Goal: Contribute content: Contribute content

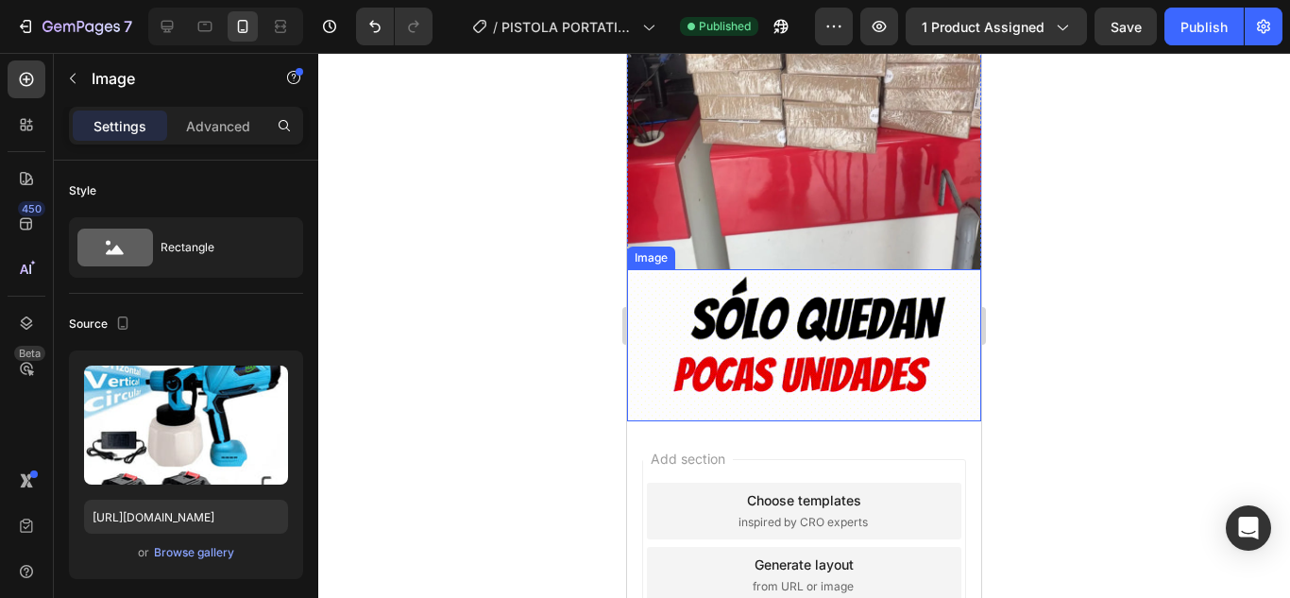
scroll to position [3048, 0]
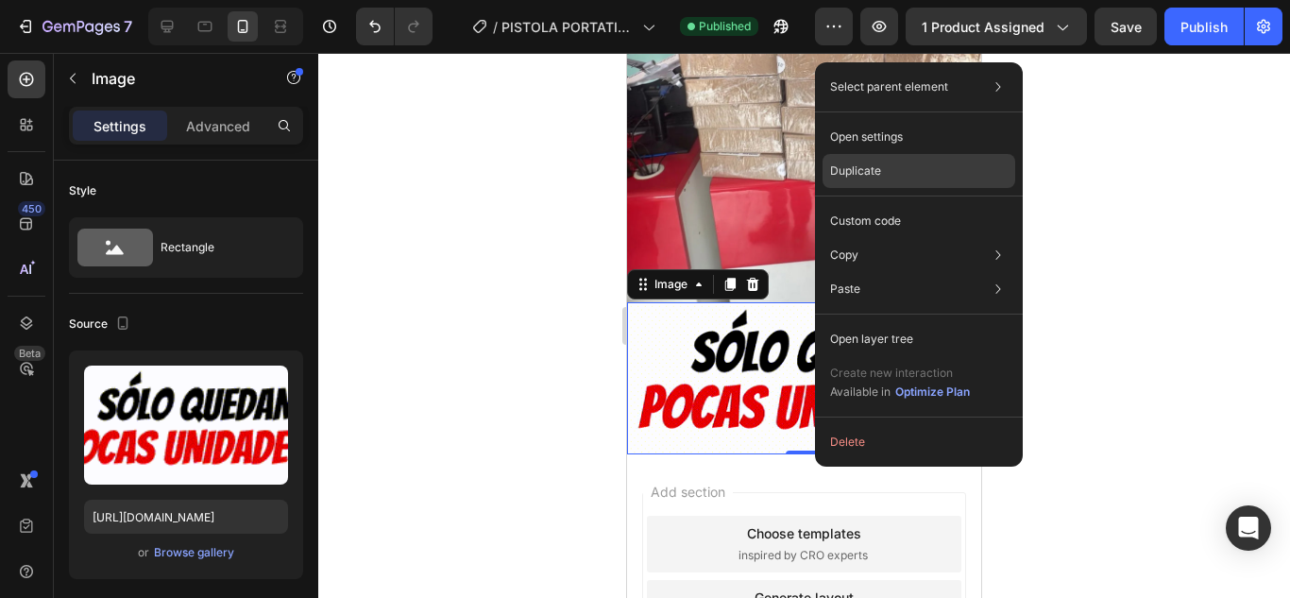
drag, startPoint x: 900, startPoint y: 179, endPoint x: 270, endPoint y: 130, distance: 631.8
click at [900, 204] on div "Duplicate" at bounding box center [919, 221] width 193 height 34
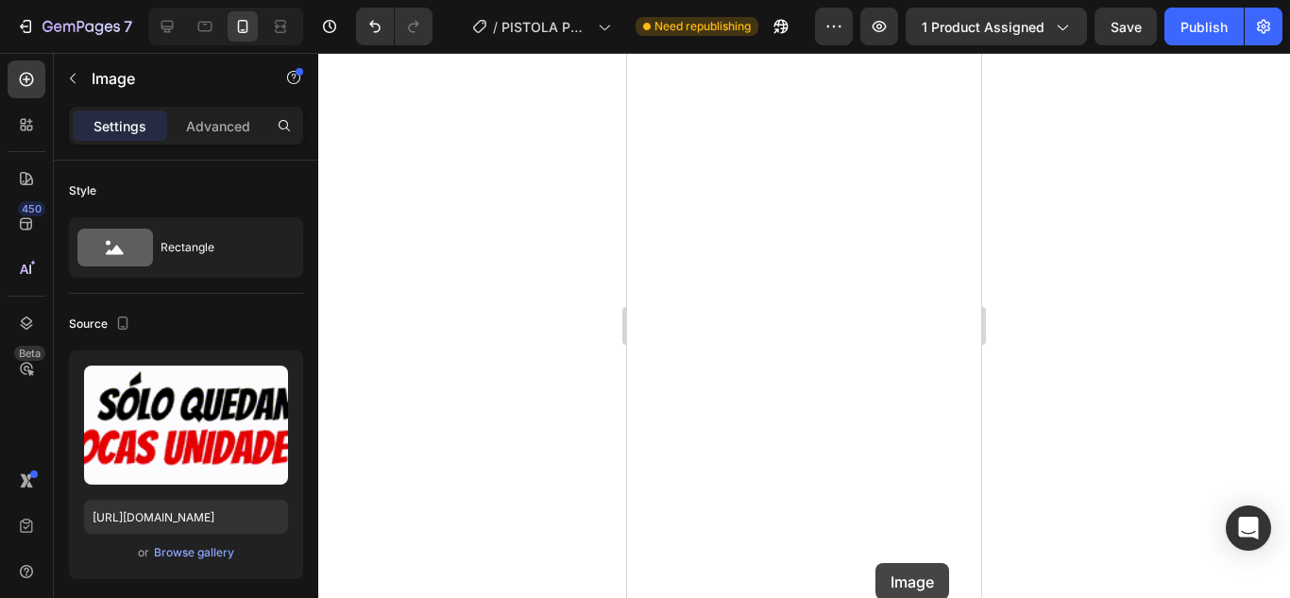
scroll to position [2140, 0]
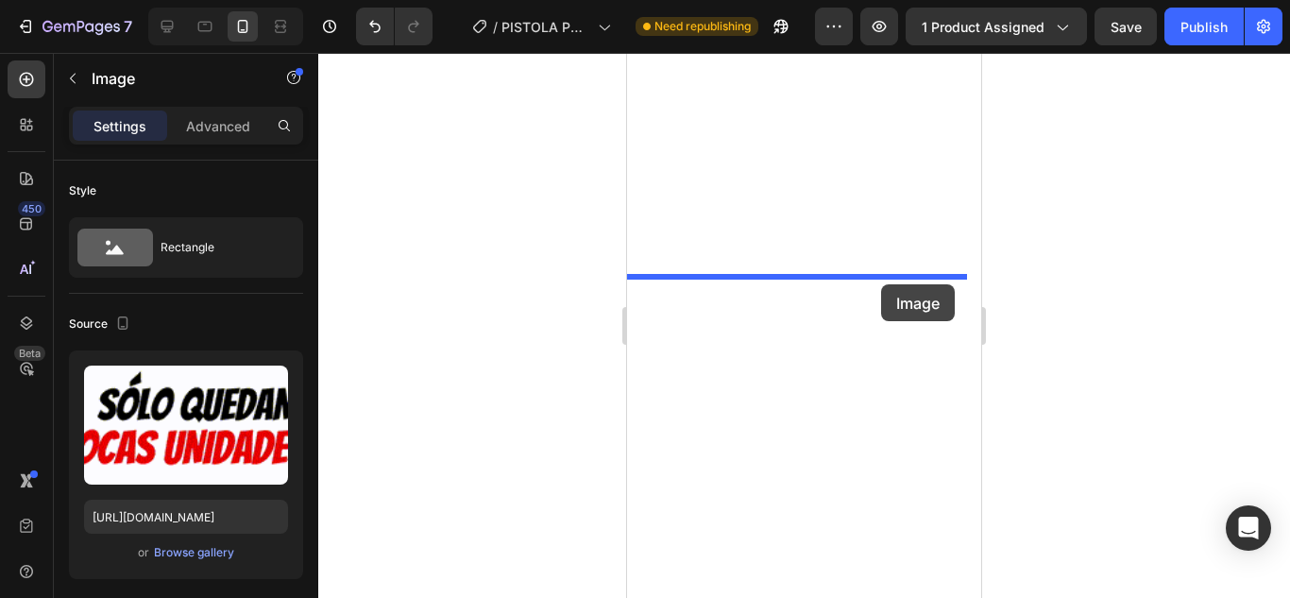
drag, startPoint x: 812, startPoint y: 413, endPoint x: 881, endPoint y: 284, distance: 145.8
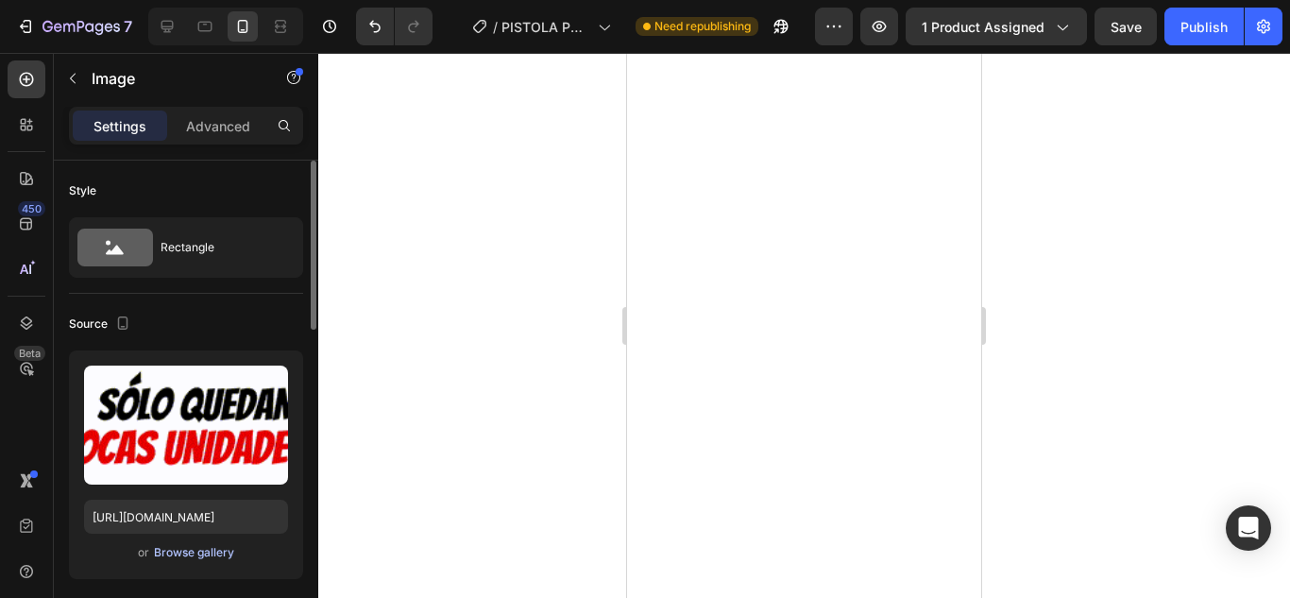
click at [192, 547] on div "Browse gallery" at bounding box center [194, 552] width 80 height 17
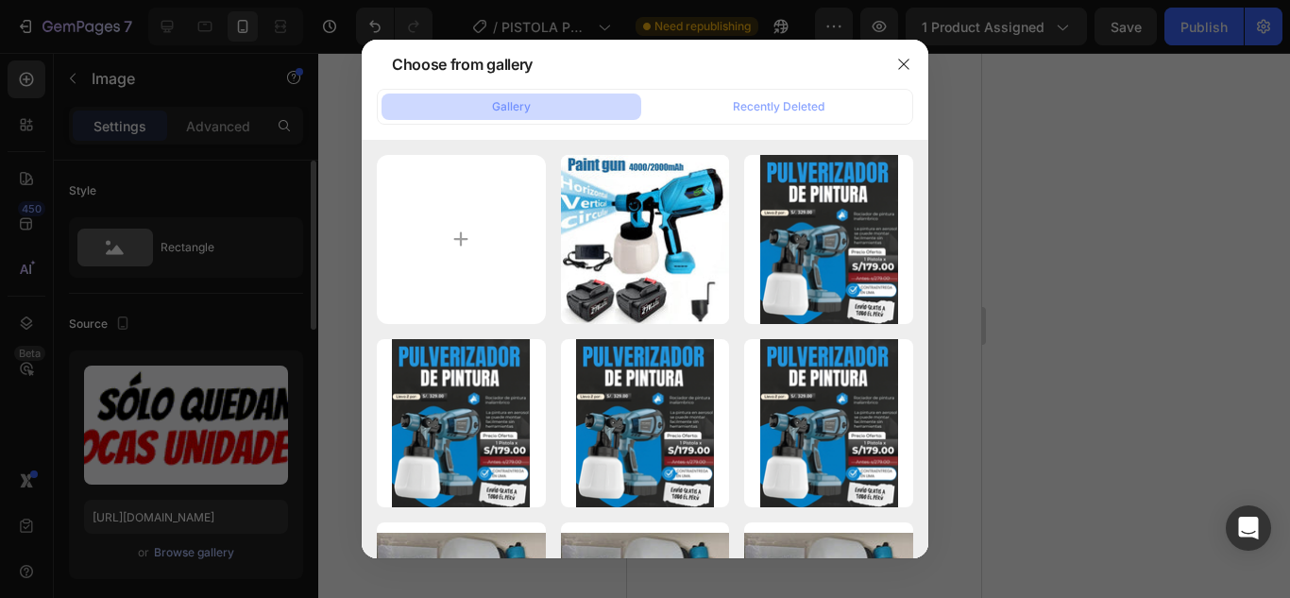
click at [192, 547] on div at bounding box center [645, 299] width 1290 height 598
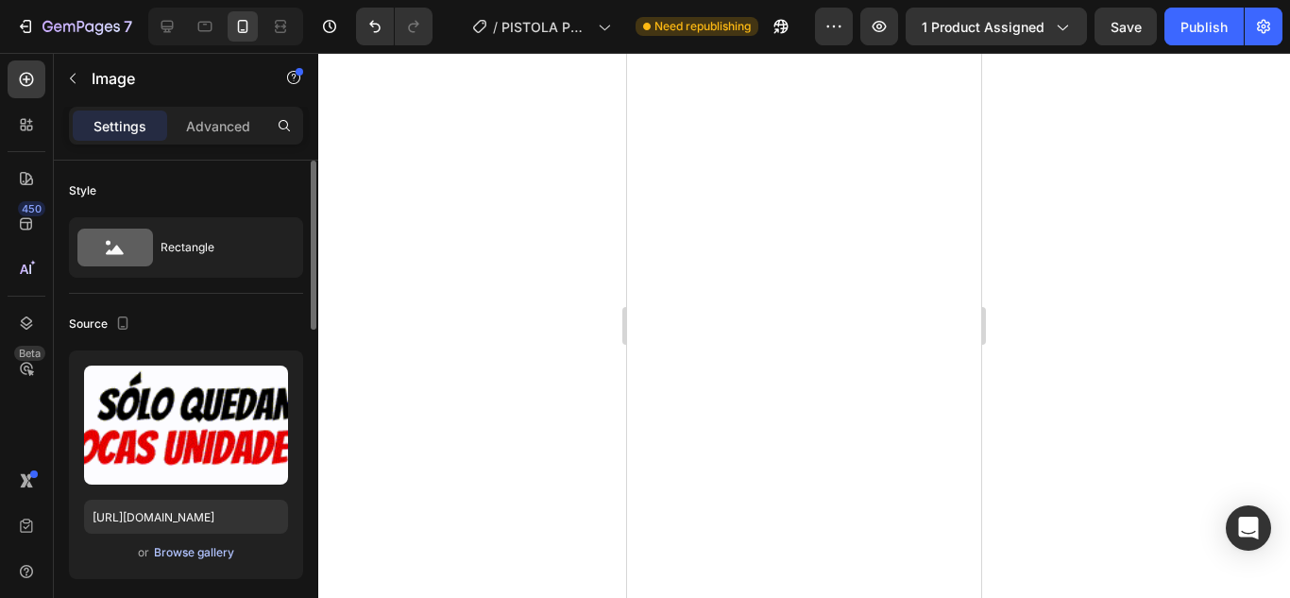
click at [222, 546] on div "Browse gallery" at bounding box center [194, 552] width 80 height 17
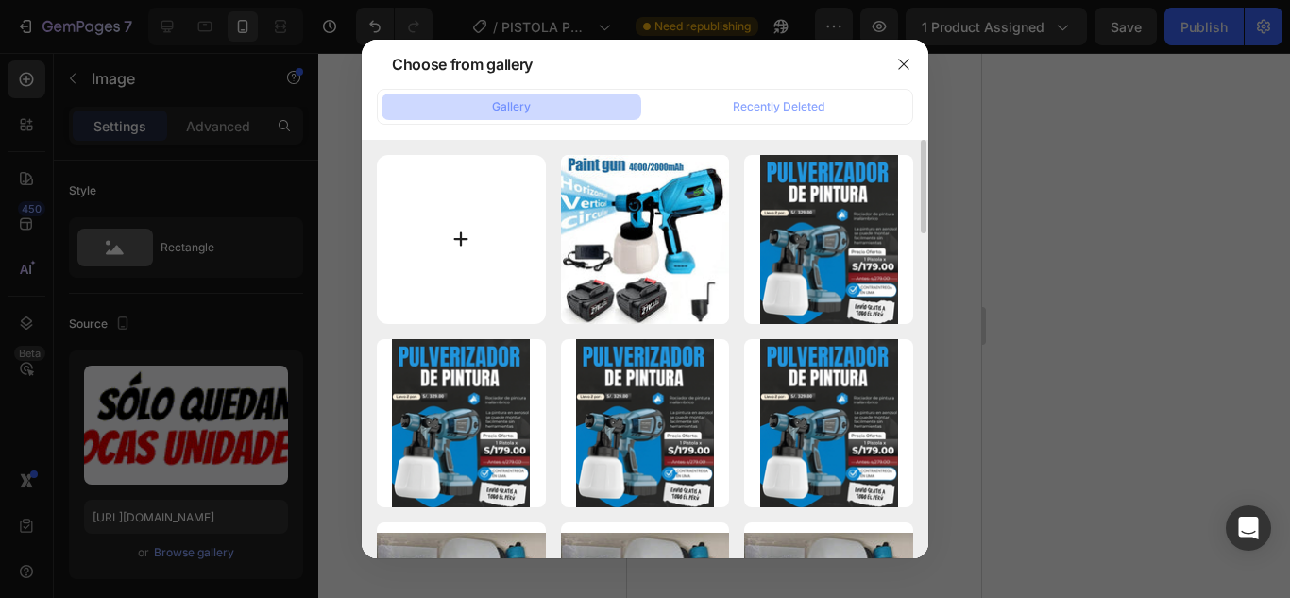
click at [448, 223] on input "file" at bounding box center [461, 239] width 169 height 169
type input "C:\fakepath\IMG_2156.GIF"
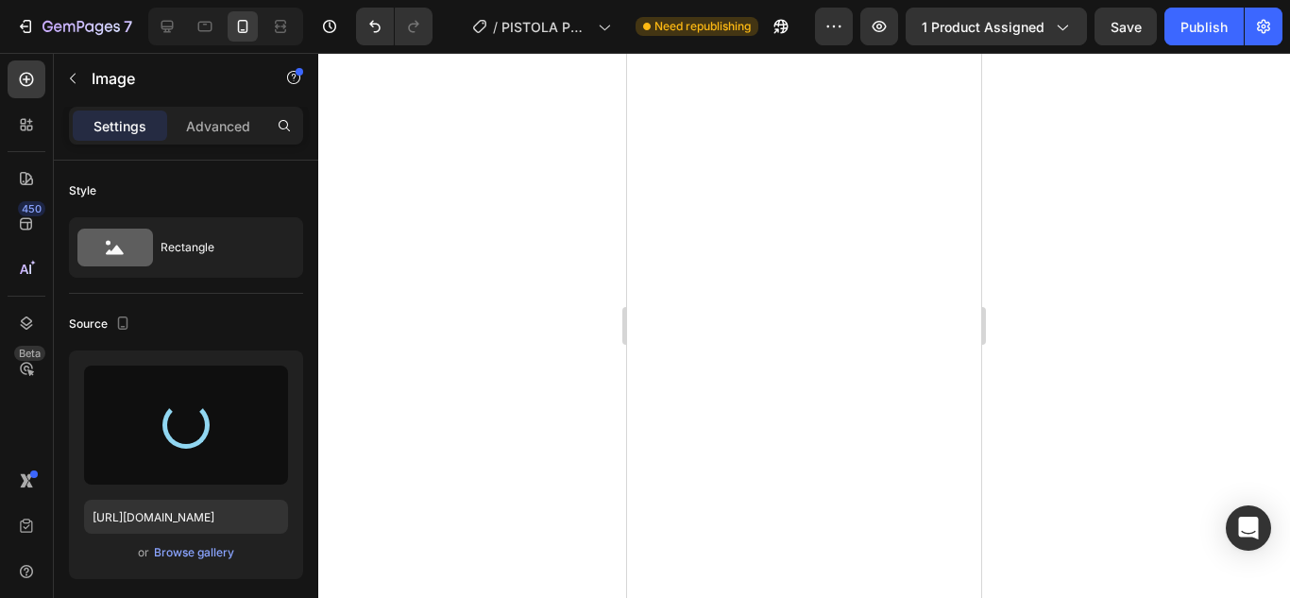
scroll to position [2234, 0]
type input "[URL][DOMAIN_NAME]"
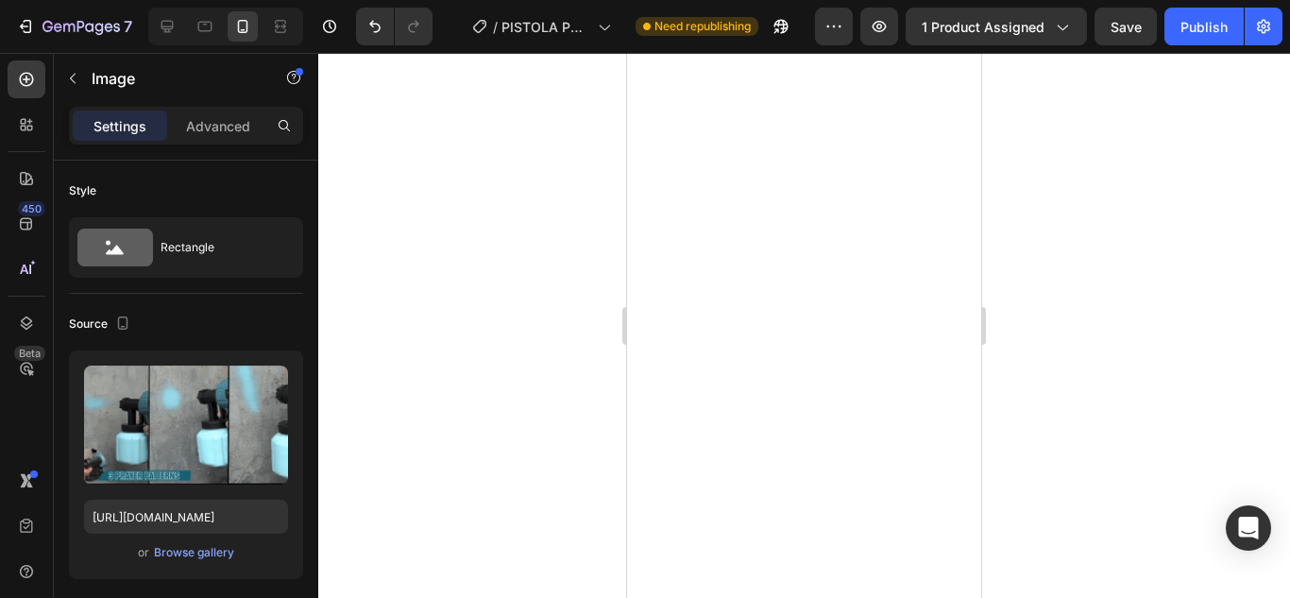
scroll to position [2612, 0]
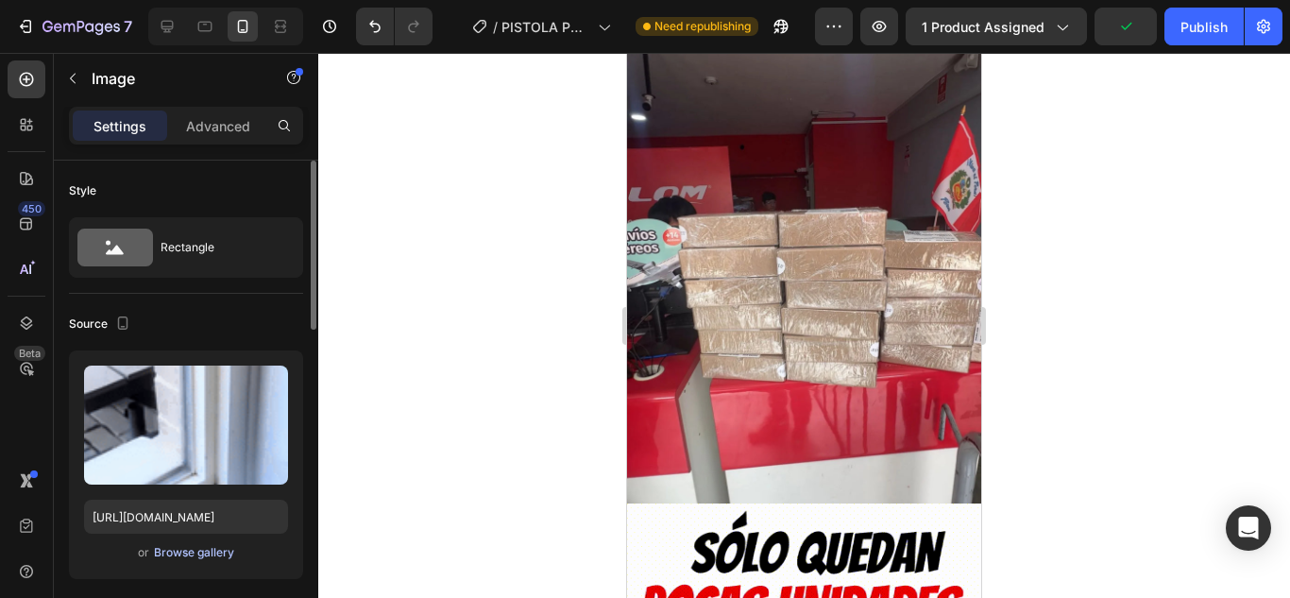
click at [191, 550] on div "Browse gallery" at bounding box center [194, 552] width 80 height 17
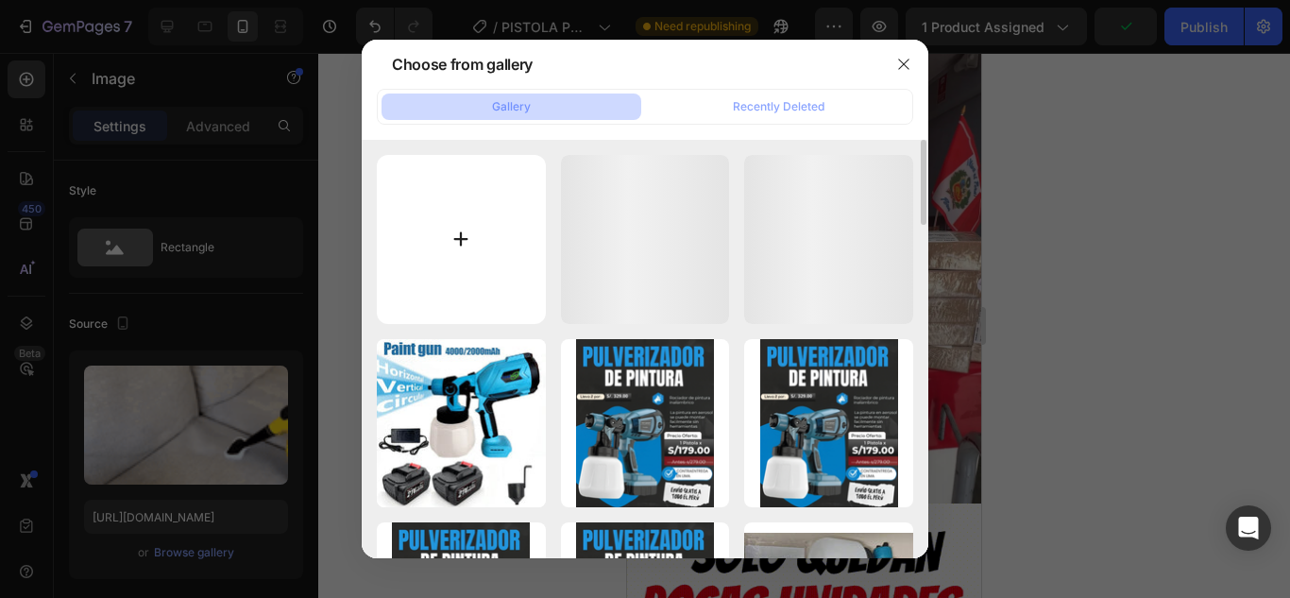
click at [477, 282] on input "file" at bounding box center [461, 239] width 169 height 169
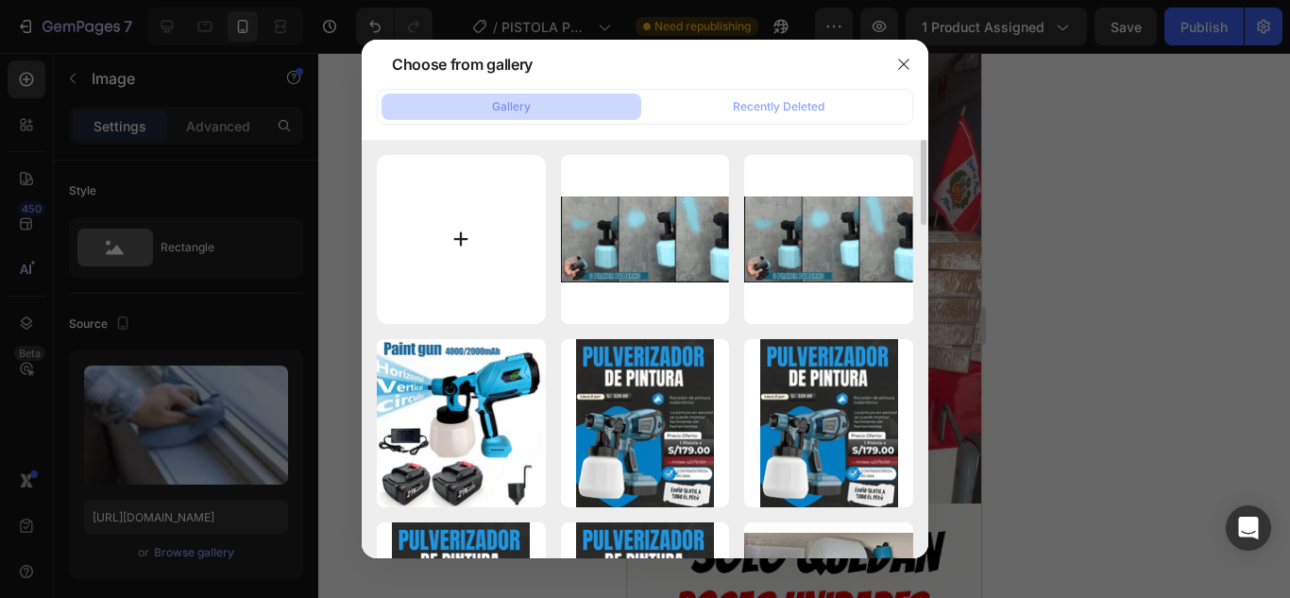
type input "C:\fakepath\IMG_2155.GIF"
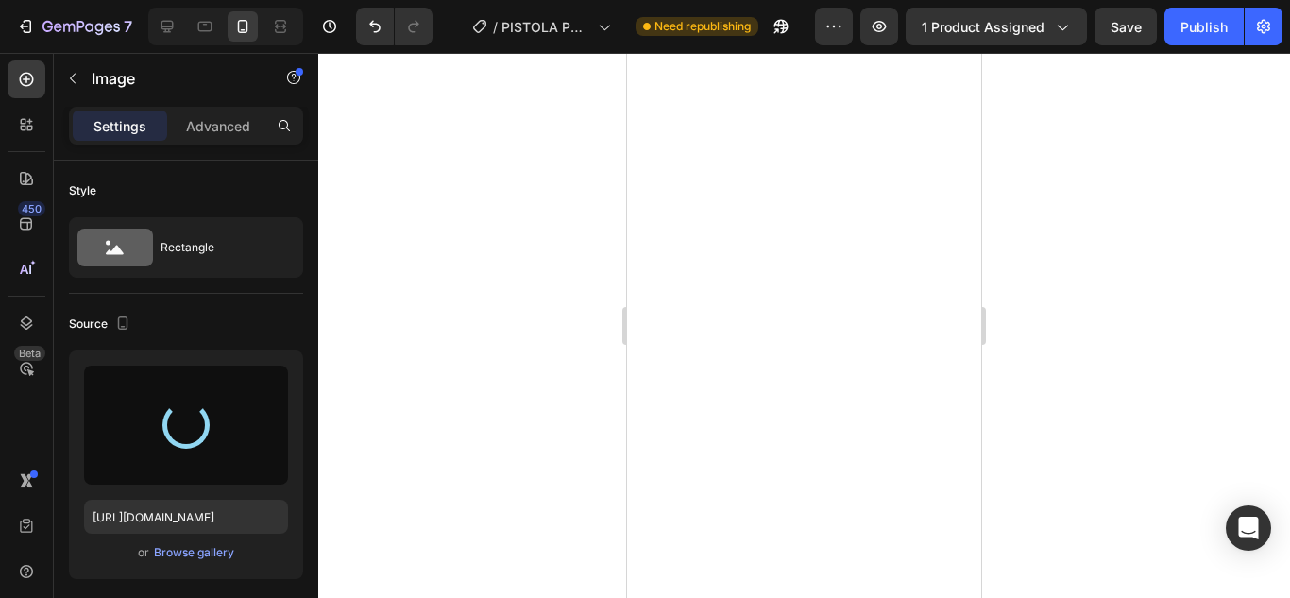
scroll to position [1857, 0]
type input "[URL][DOMAIN_NAME]"
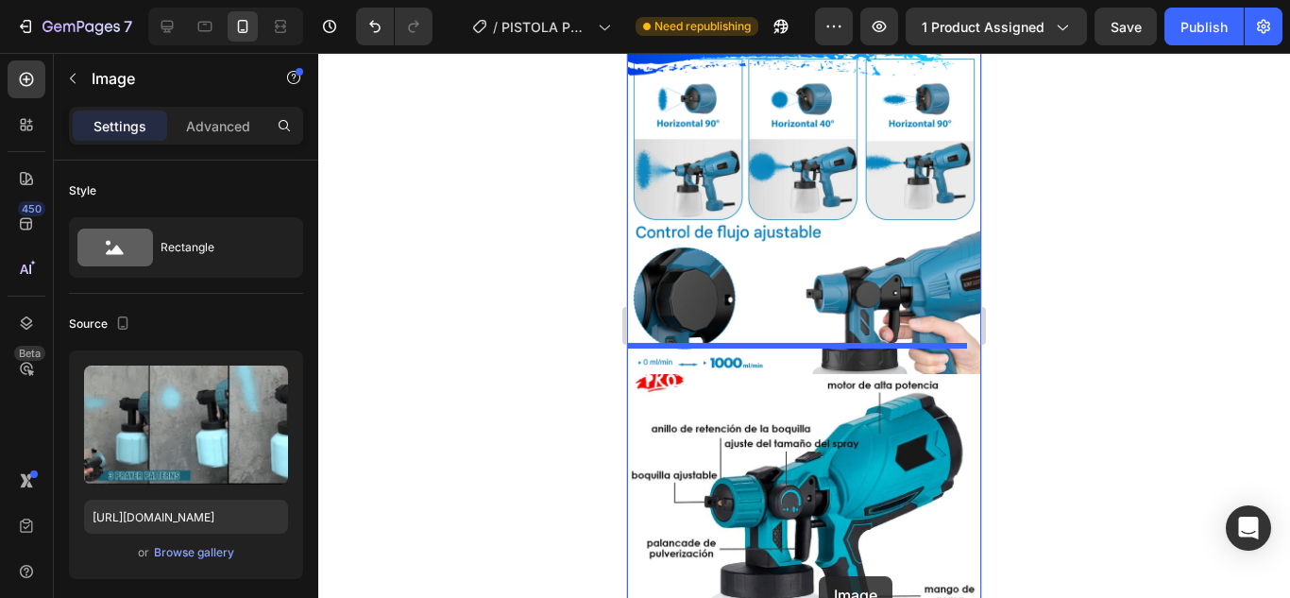
scroll to position [3188, 0]
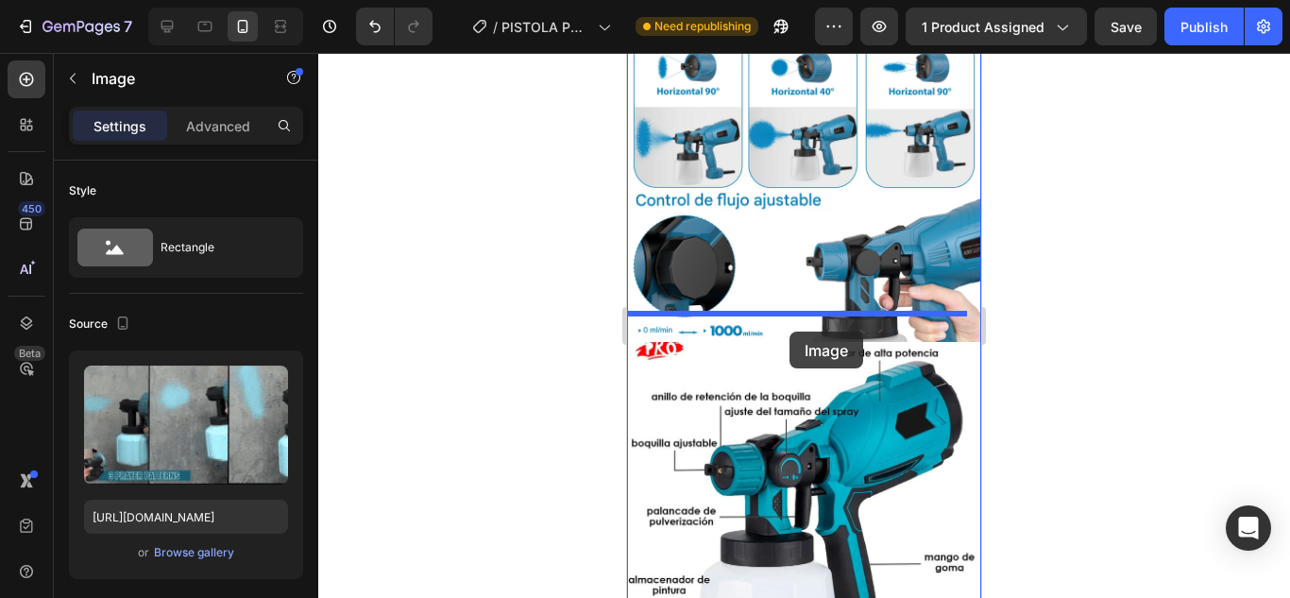
drag, startPoint x: 812, startPoint y: 196, endPoint x: 790, endPoint y: 331, distance: 136.9
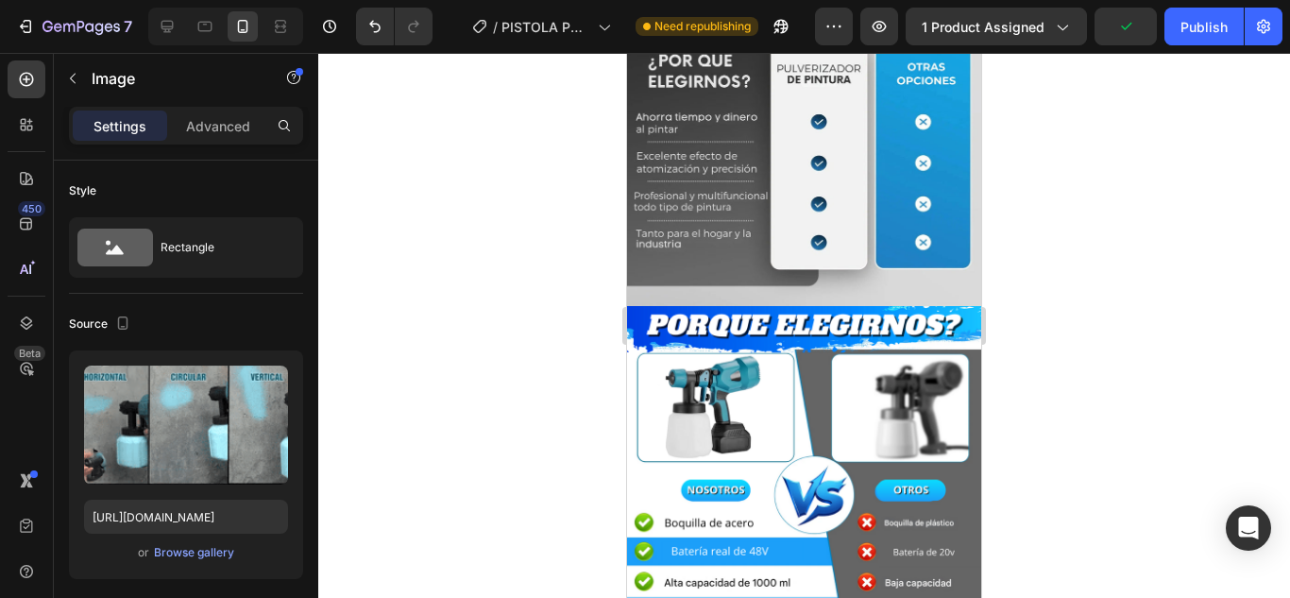
click at [1133, 395] on div at bounding box center [804, 325] width 972 height 545
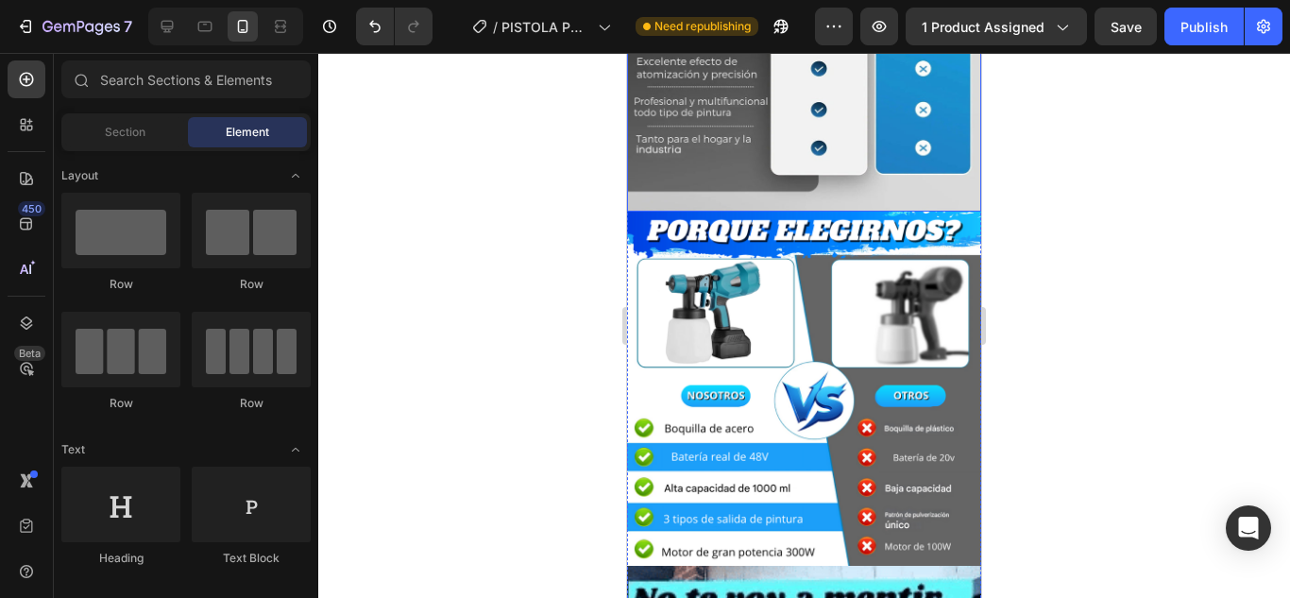
scroll to position [2055, 0]
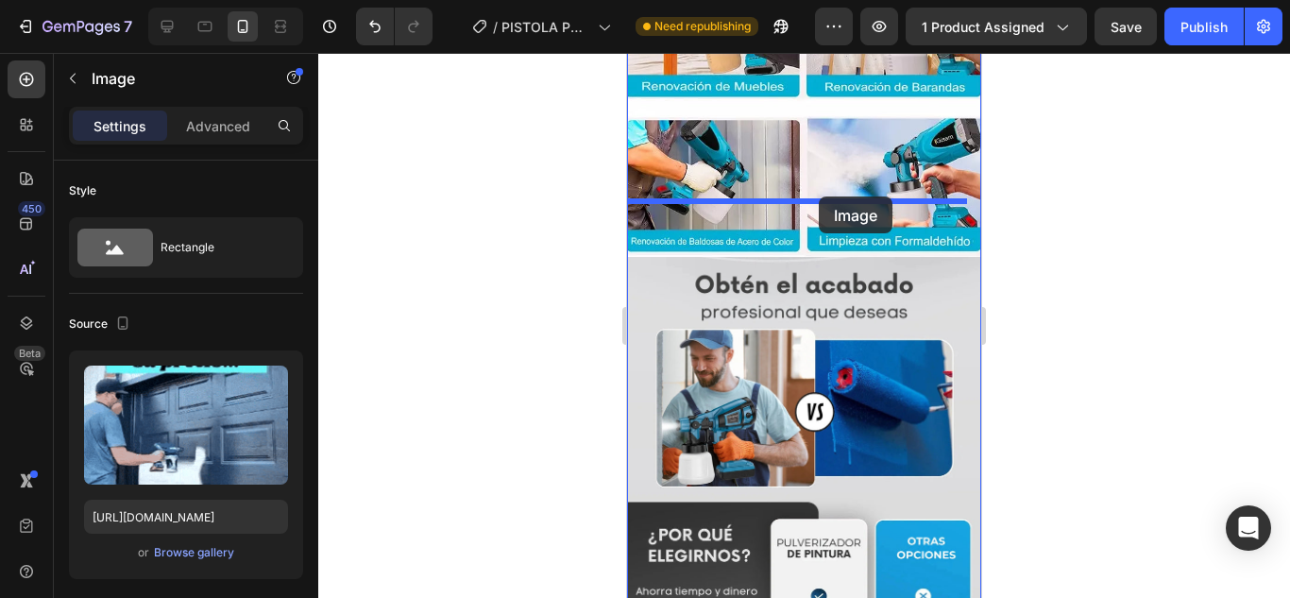
drag, startPoint x: 865, startPoint y: 469, endPoint x: 819, endPoint y: 196, distance: 276.8
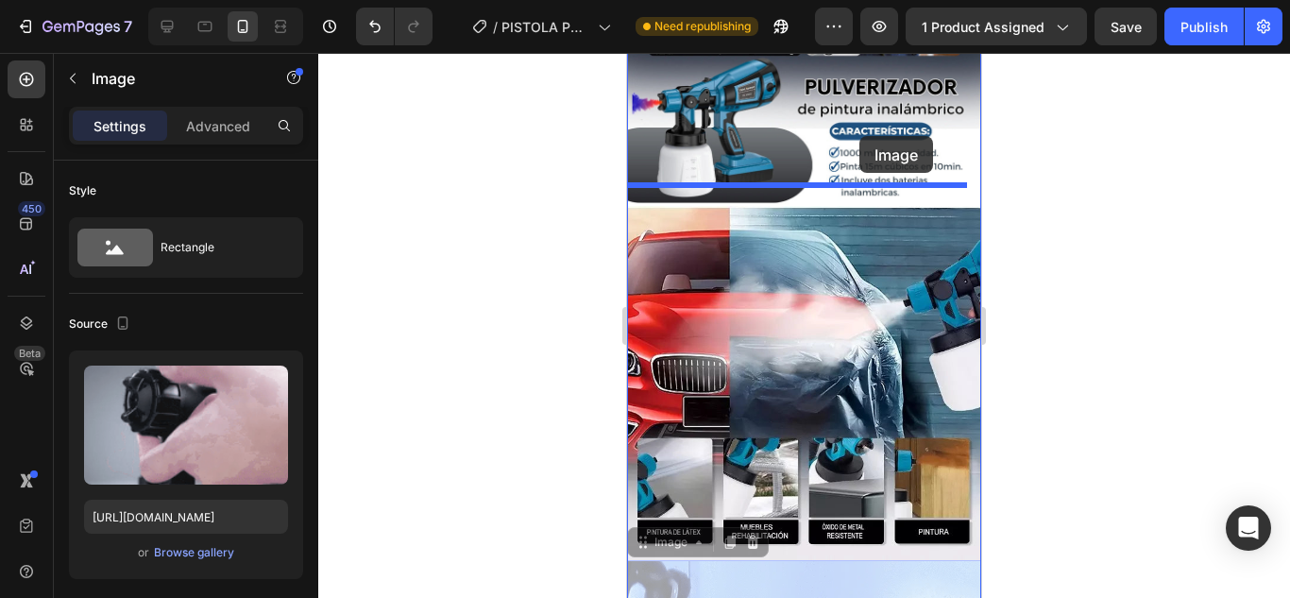
scroll to position [470, 0]
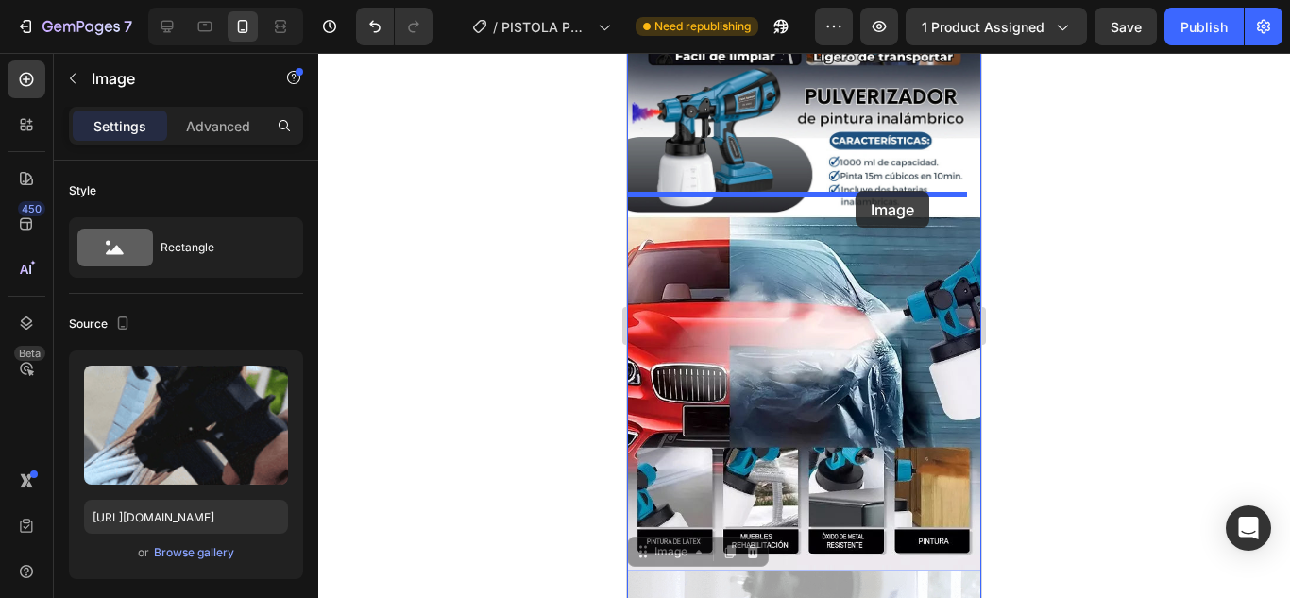
drag, startPoint x: 852, startPoint y: 395, endPoint x: 856, endPoint y: 191, distance: 204.0
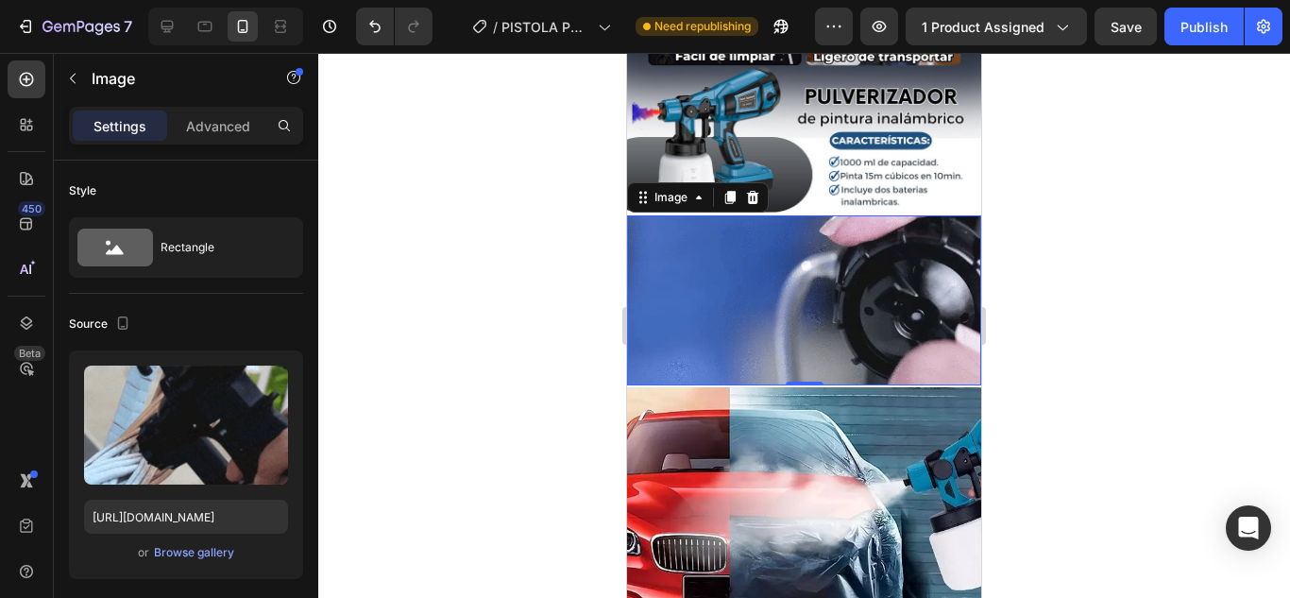
click at [1053, 280] on div at bounding box center [804, 325] width 972 height 545
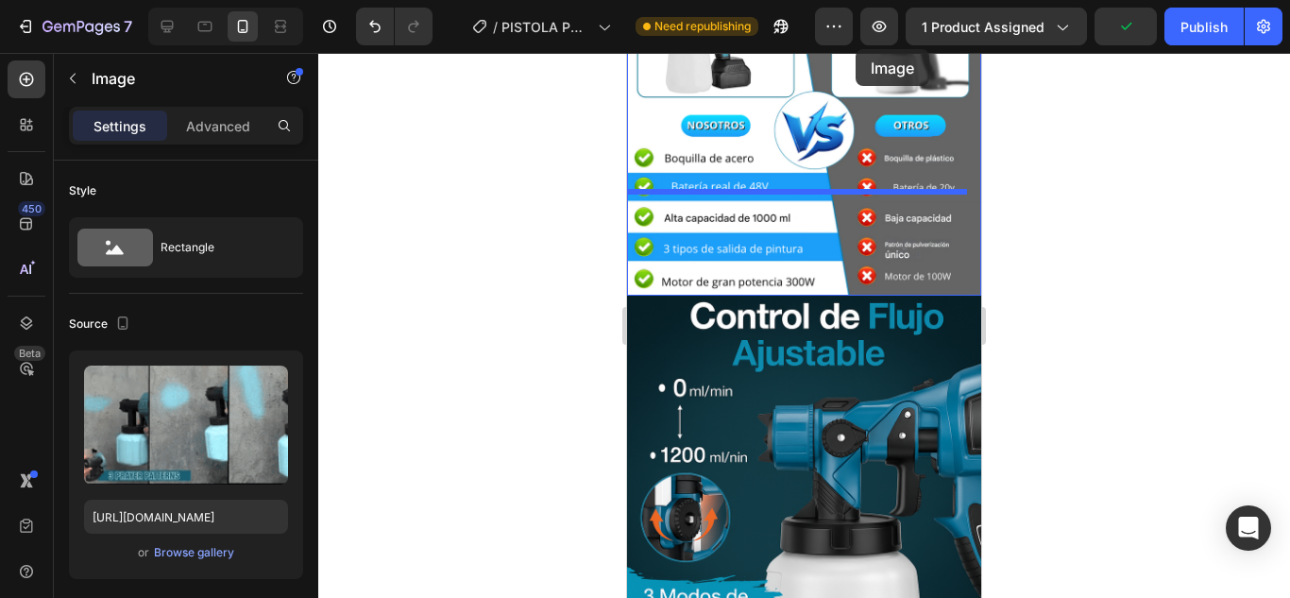
scroll to position [2408, 0]
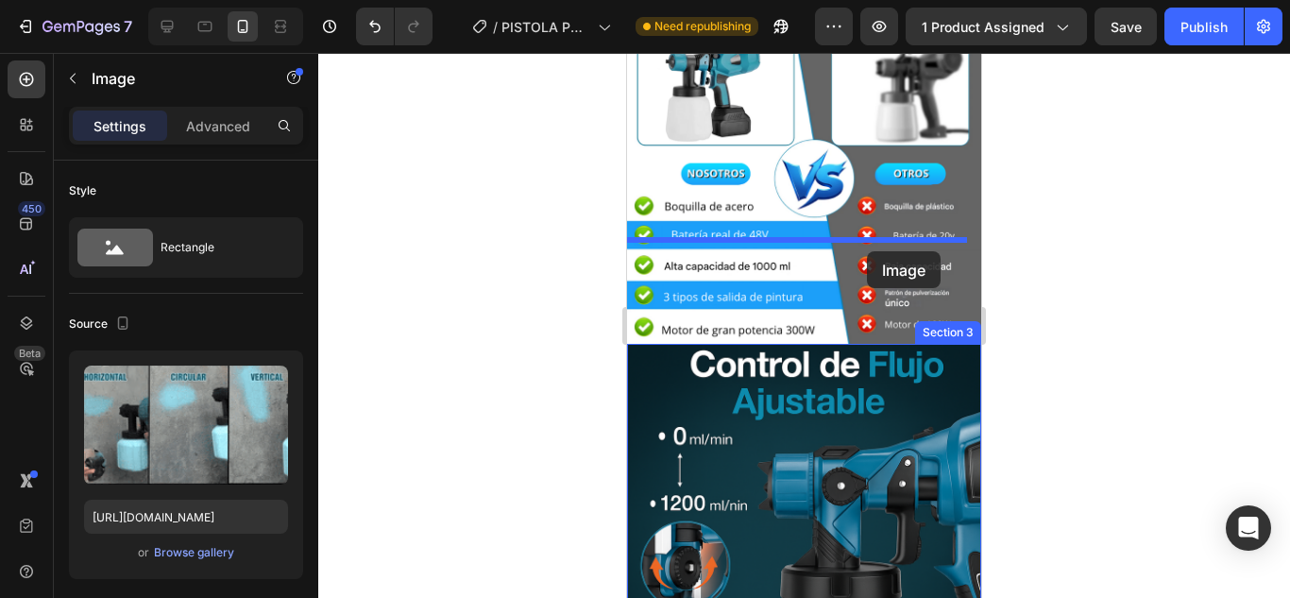
drag, startPoint x: 858, startPoint y: 331, endPoint x: 867, endPoint y: 251, distance: 79.8
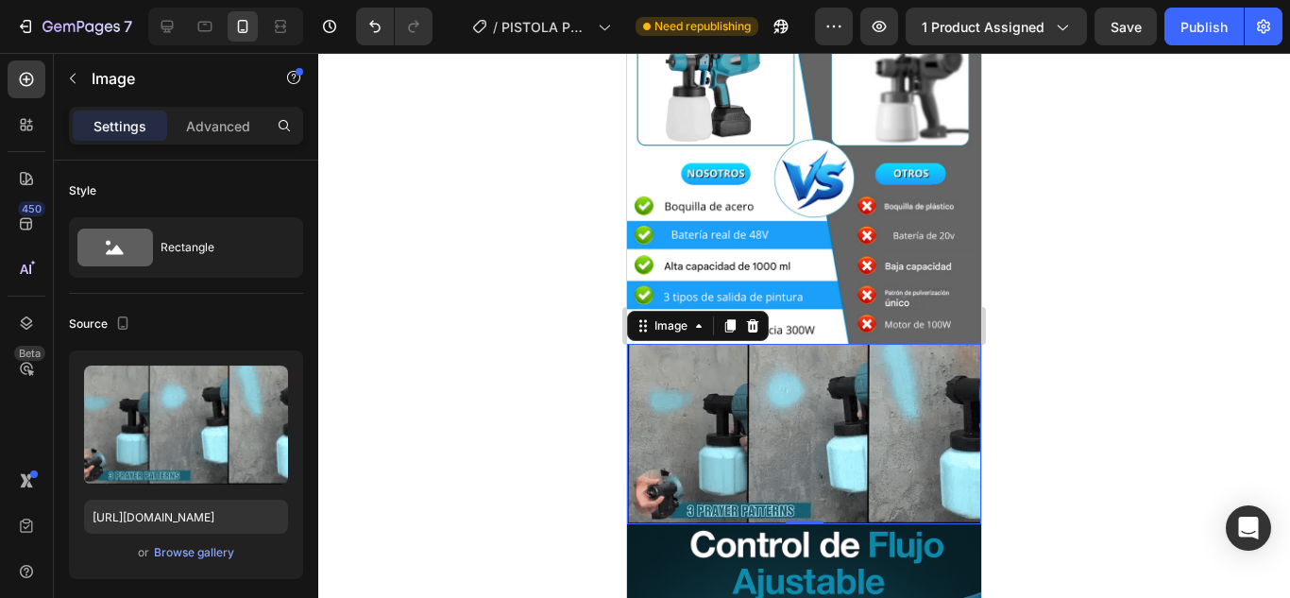
click at [1058, 301] on div at bounding box center [804, 325] width 972 height 545
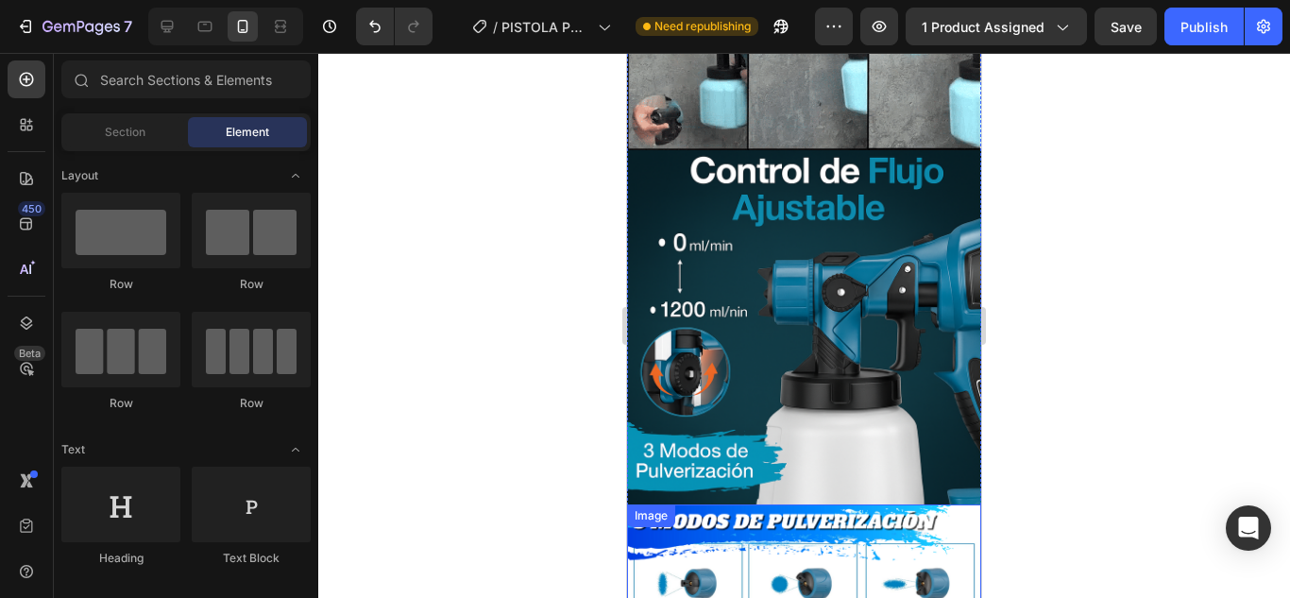
scroll to position [2597, 0]
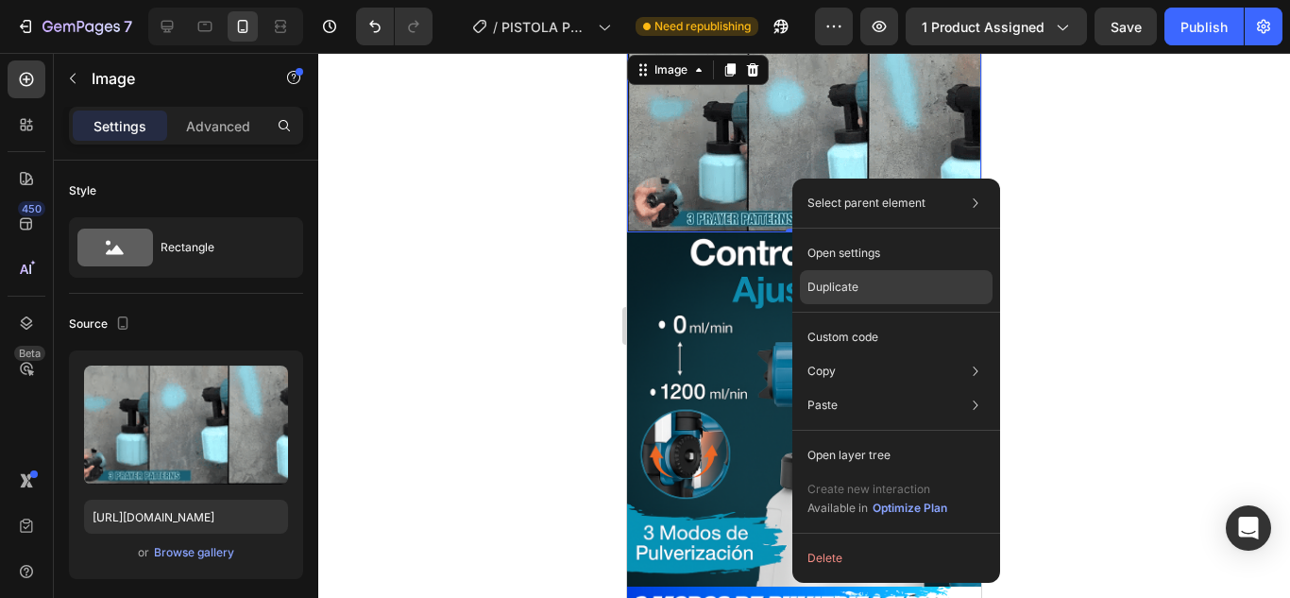
click at [869, 320] on div "Duplicate" at bounding box center [896, 337] width 193 height 34
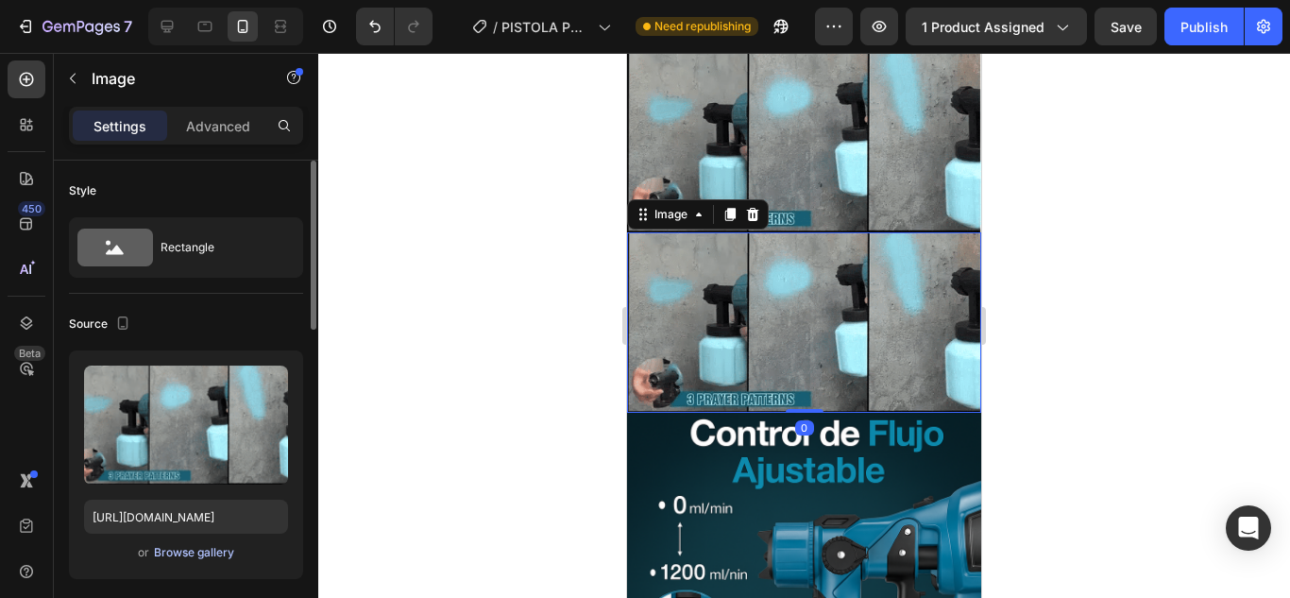
click at [212, 551] on div "Browse gallery" at bounding box center [194, 552] width 80 height 17
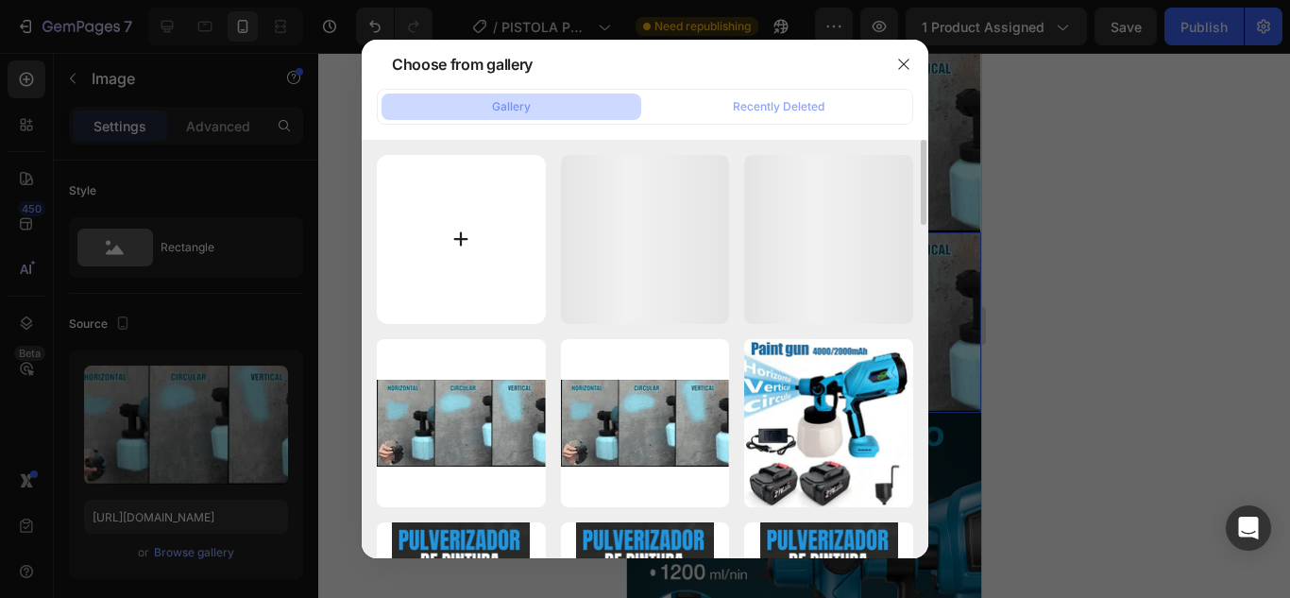
click at [475, 263] on input "file" at bounding box center [461, 239] width 169 height 169
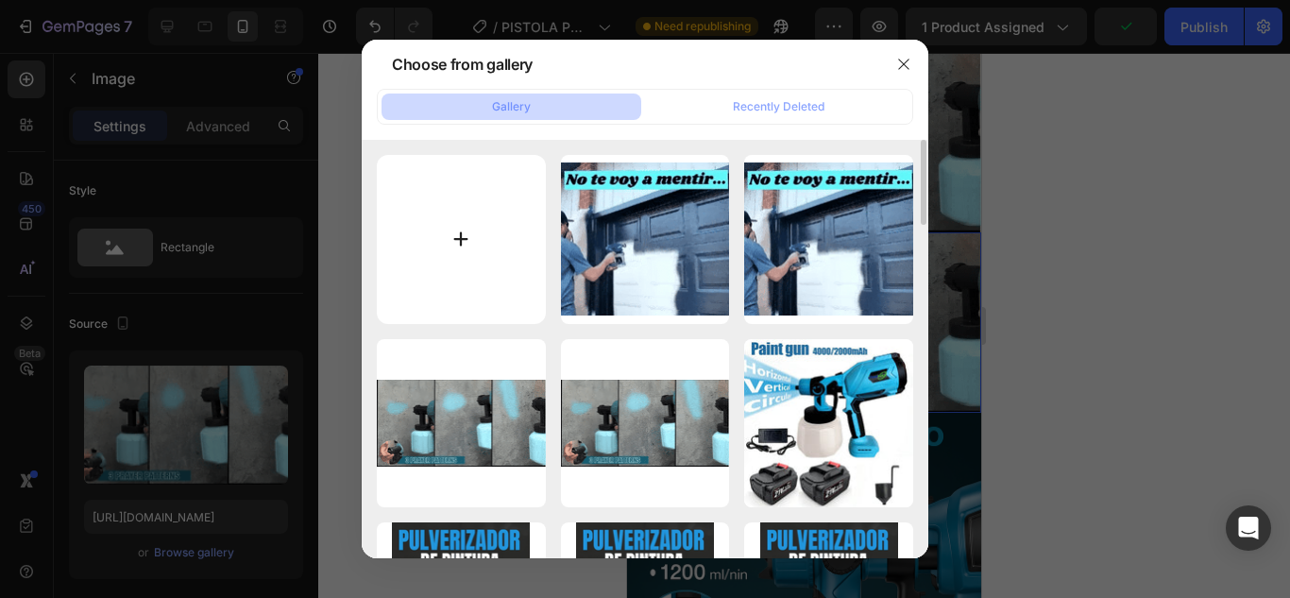
type input "C:\fakepath\IMG_2157.GIF"
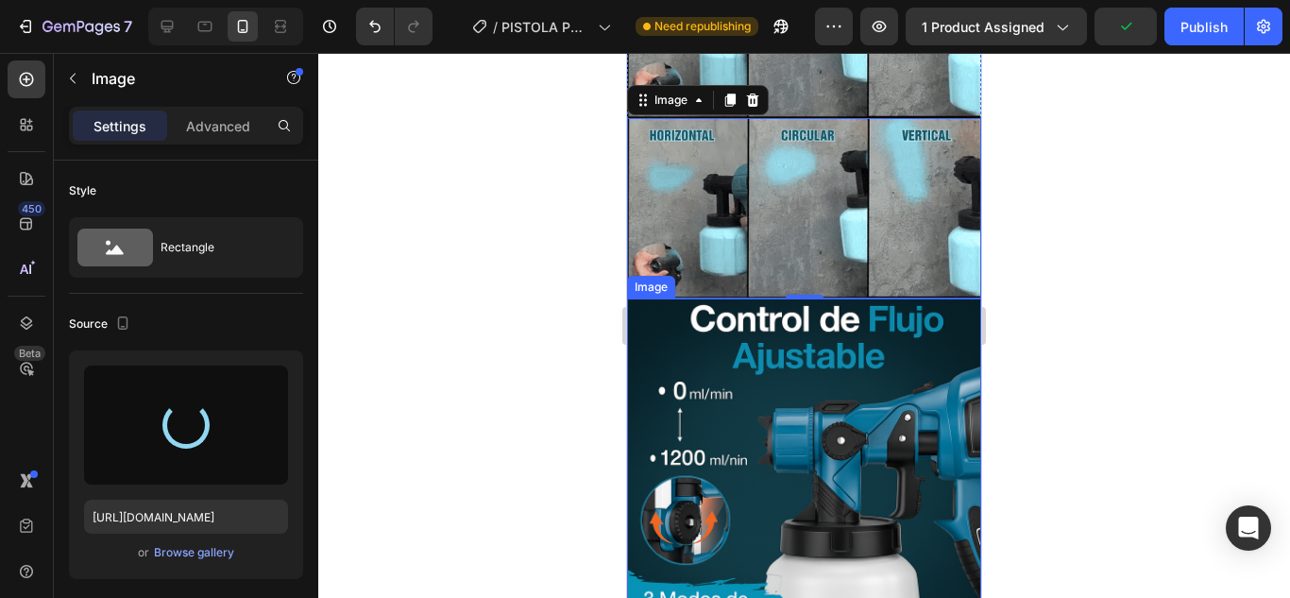
scroll to position [2880, 0]
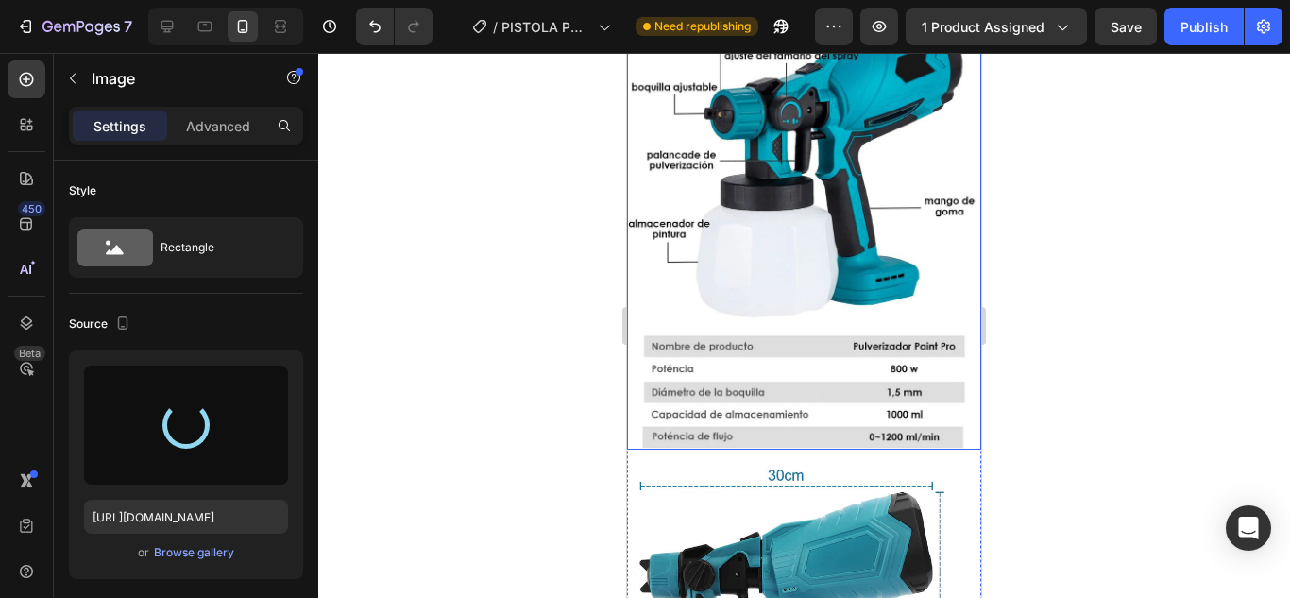
type input "[URL][DOMAIN_NAME]"
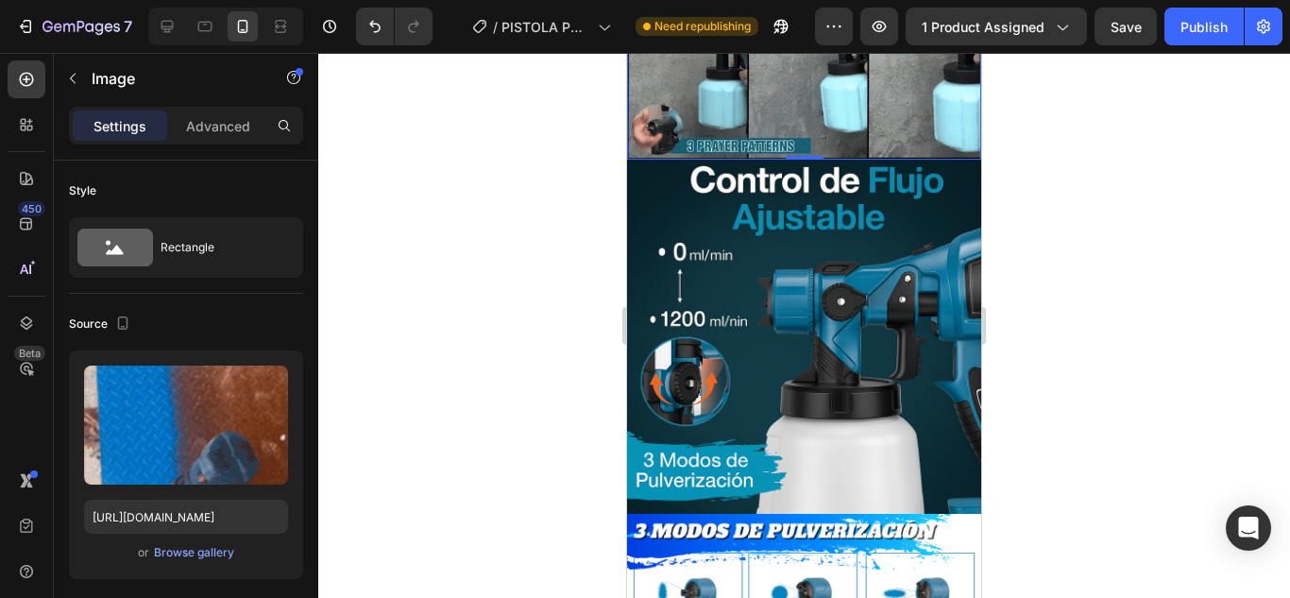
scroll to position [195, 0]
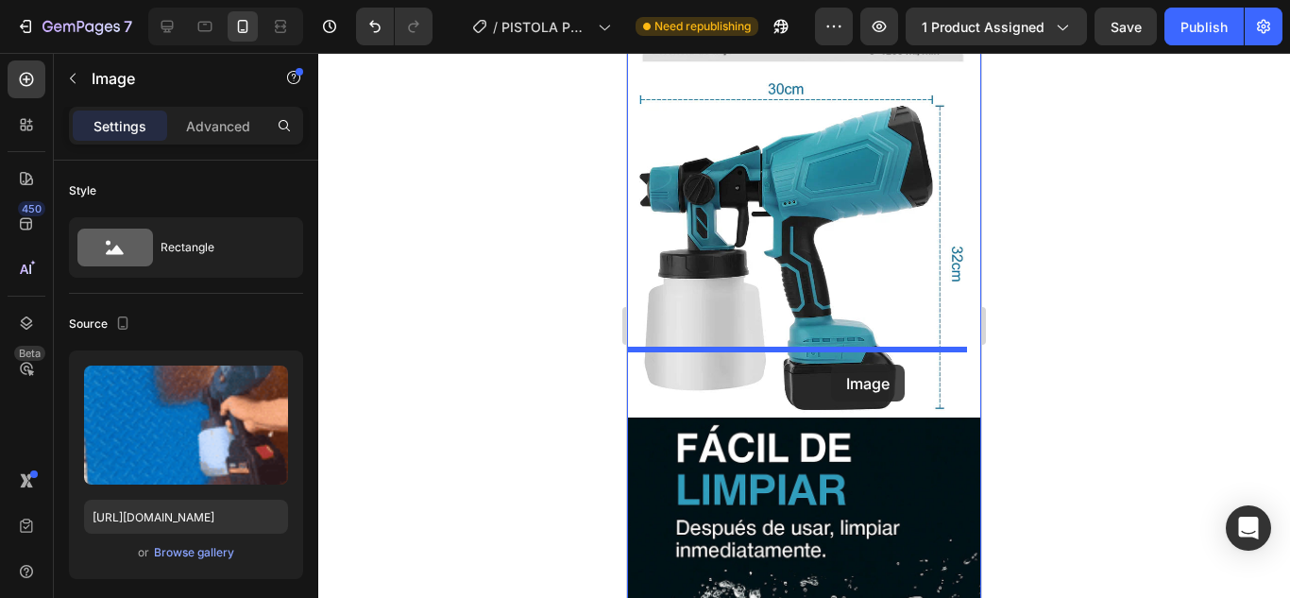
drag, startPoint x: 840, startPoint y: 270, endPoint x: 831, endPoint y: 365, distance: 94.8
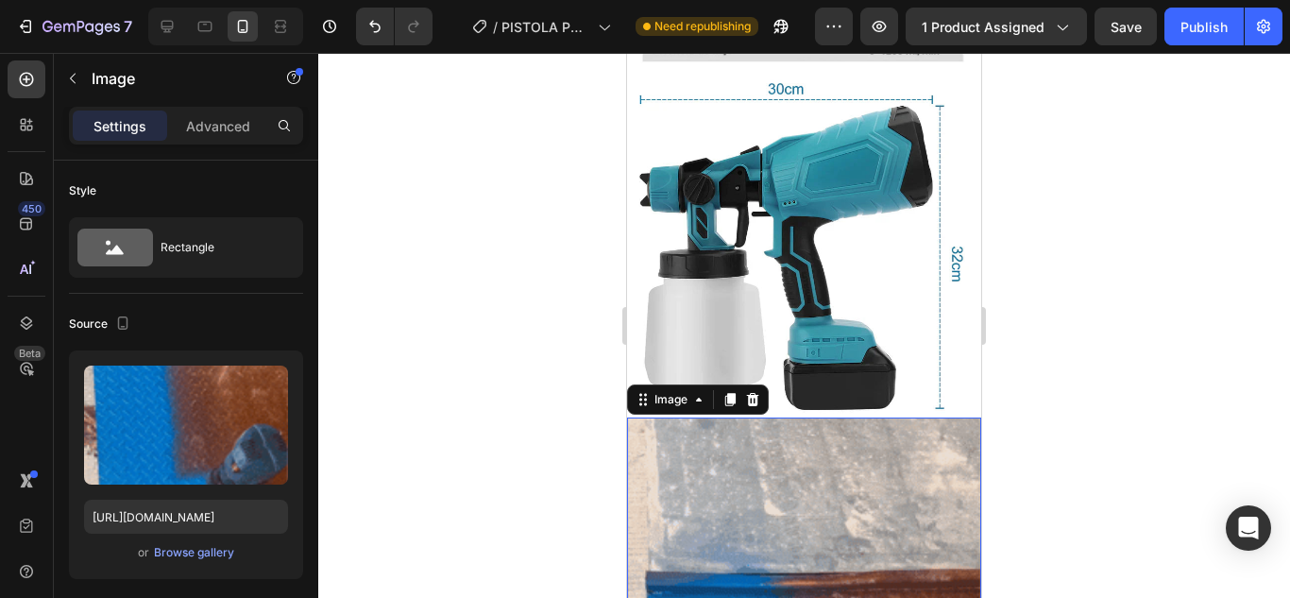
drag, startPoint x: 1047, startPoint y: 400, endPoint x: 1037, endPoint y: 404, distance: 11.1
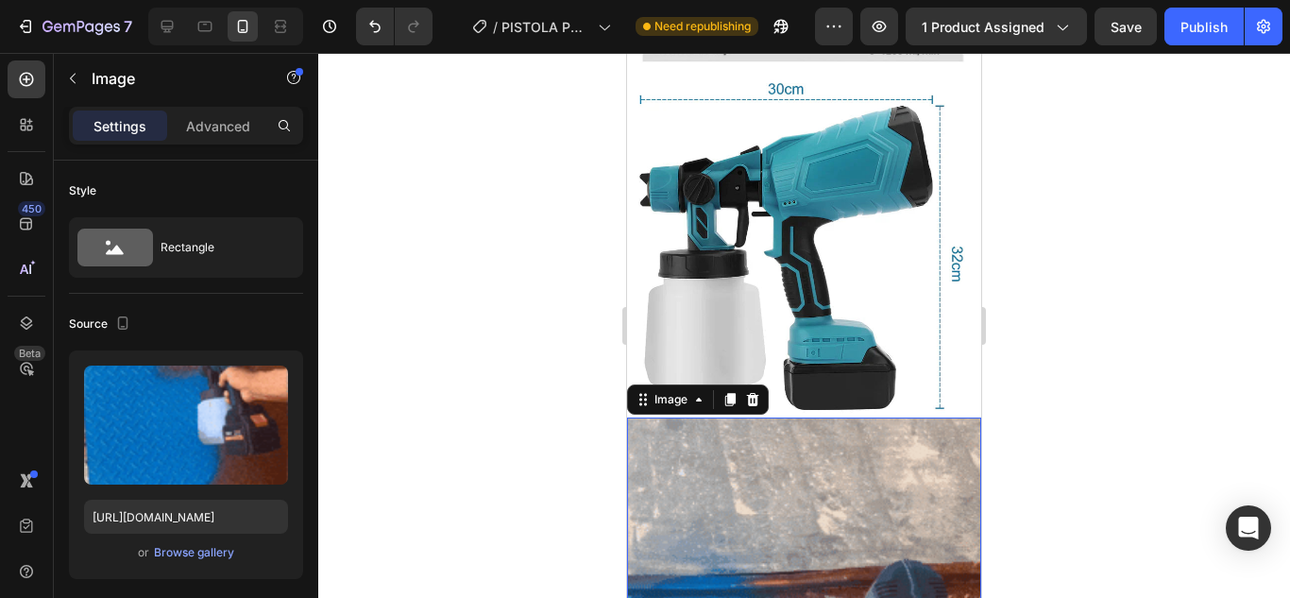
click at [1047, 401] on div at bounding box center [804, 325] width 972 height 545
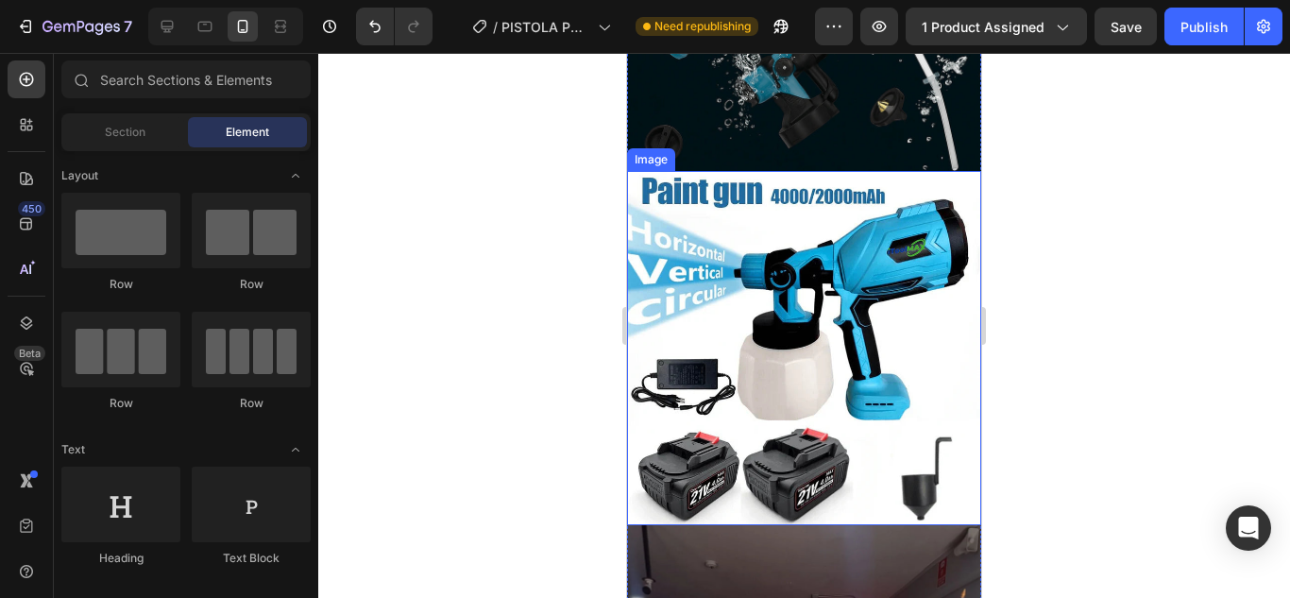
scroll to position [2873, 0]
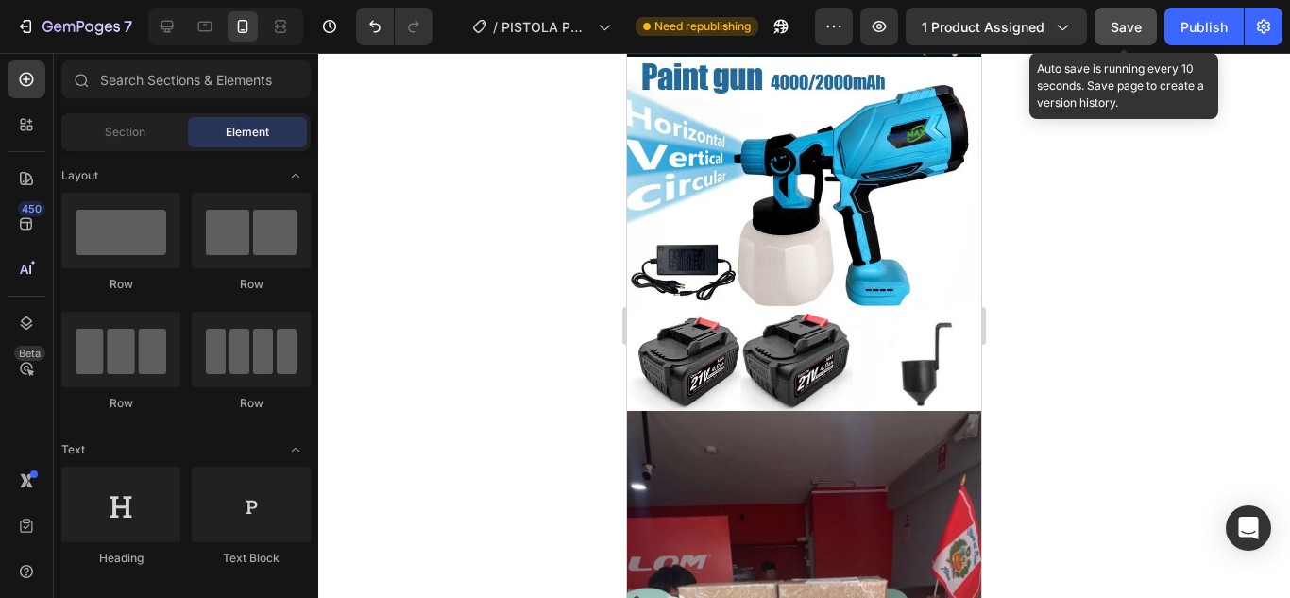
click at [1144, 25] on button "Save" at bounding box center [1126, 27] width 62 height 38
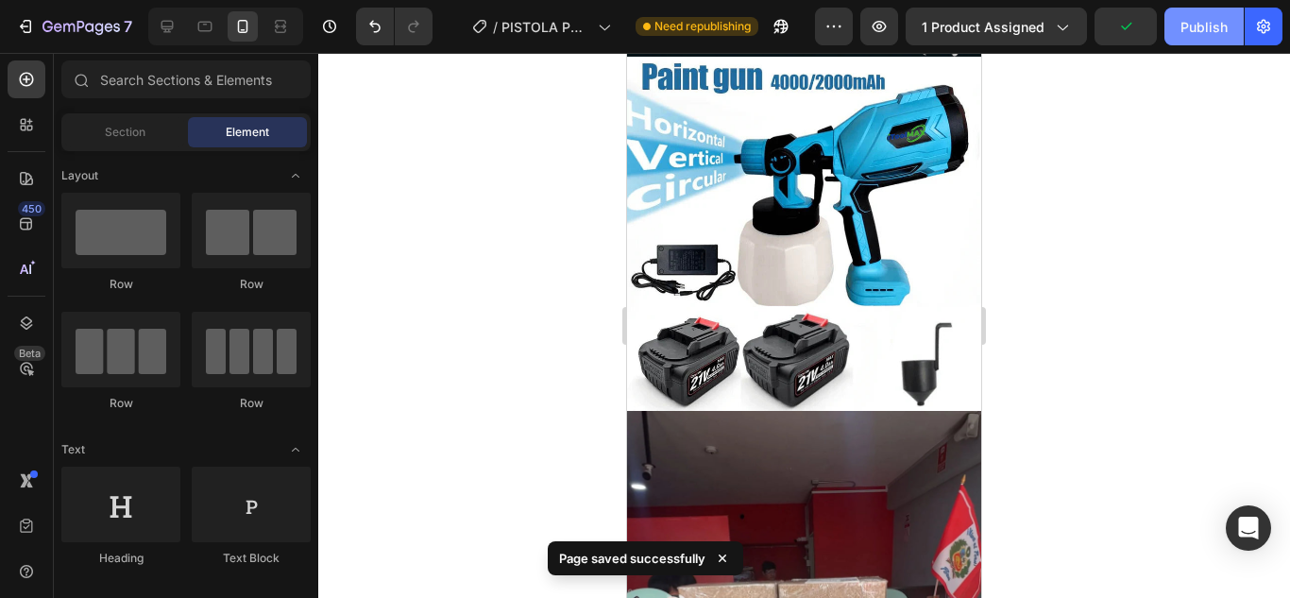
click at [1218, 32] on div "Publish" at bounding box center [1203, 27] width 47 height 20
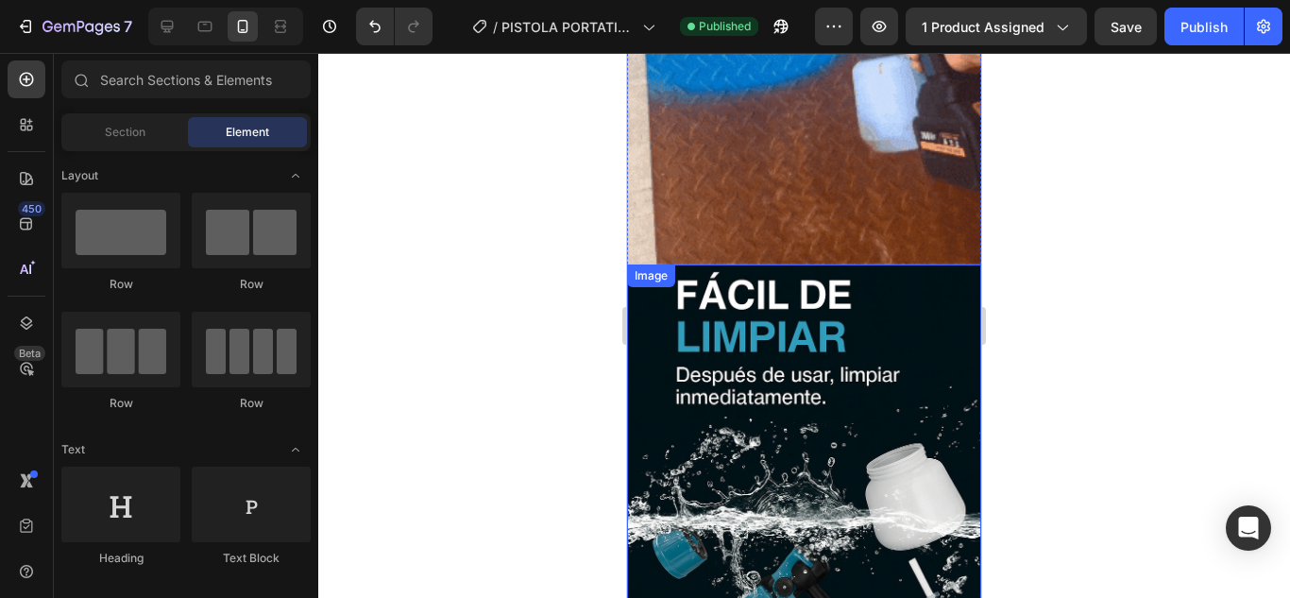
scroll to position [2212, 0]
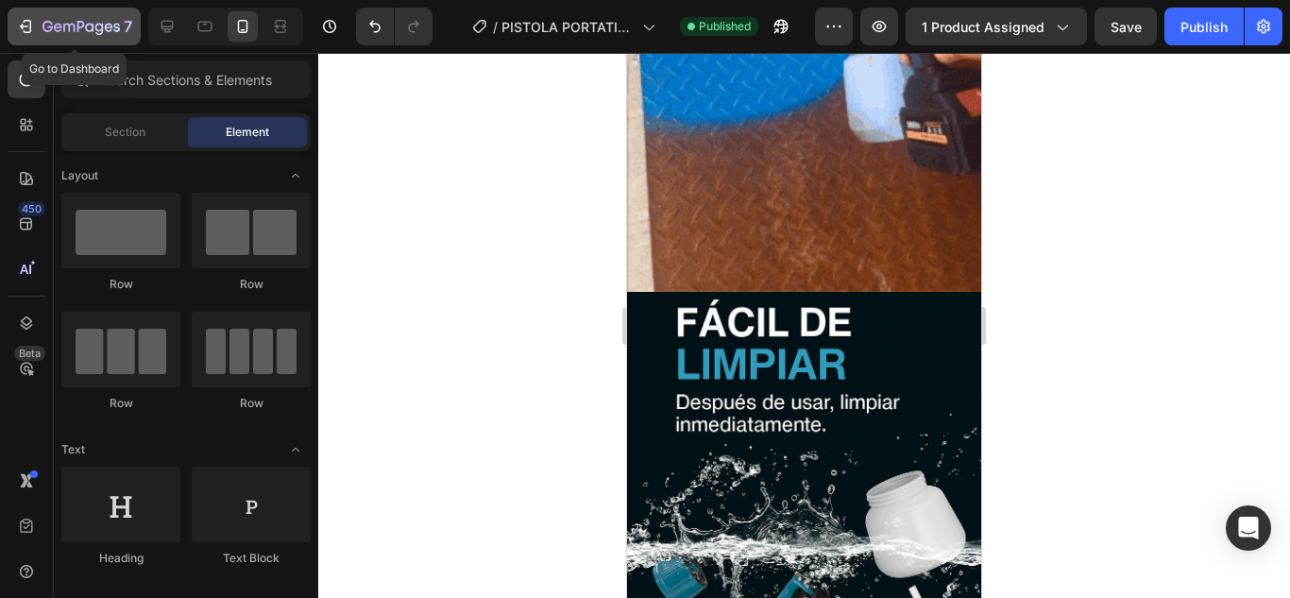
click at [16, 30] on button "7" at bounding box center [74, 27] width 133 height 38
